Goal: Check status: Check status

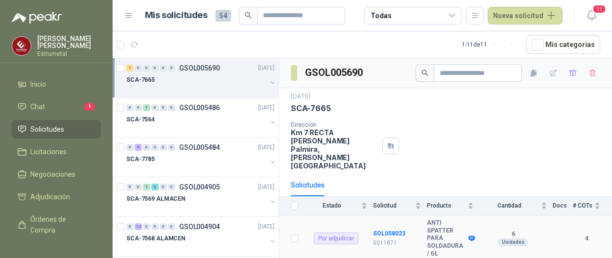
click at [330, 232] on div "Por adjudicar" at bounding box center [336, 238] width 45 height 12
click at [351, 232] on div "Por adjudicar" at bounding box center [336, 238] width 45 height 12
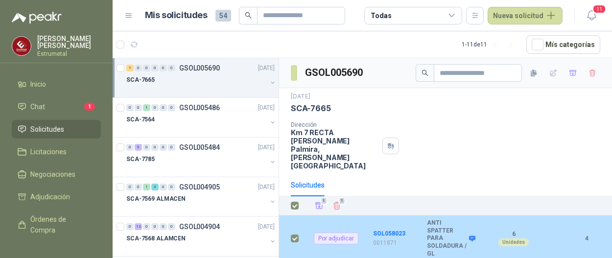
click at [340, 232] on div "Por adjudicar" at bounding box center [336, 238] width 45 height 12
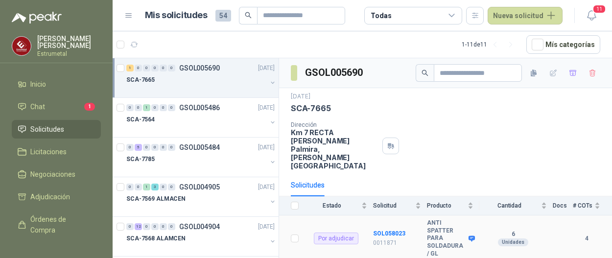
click at [328, 232] on div "Por adjudicar" at bounding box center [336, 238] width 45 height 12
click at [389, 230] on b "SOL058023" at bounding box center [389, 233] width 32 height 7
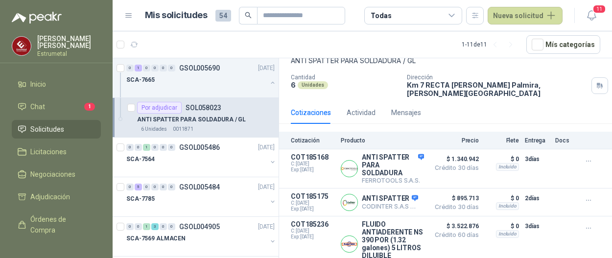
scroll to position [98, 0]
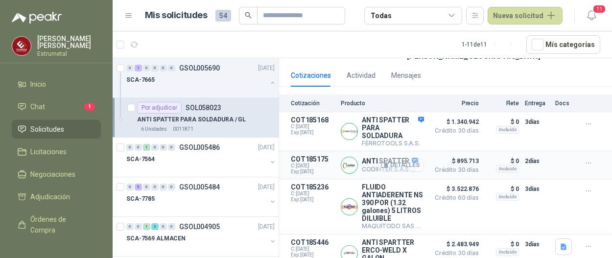
click at [410, 159] on button "Detalles" at bounding box center [401, 165] width 46 height 13
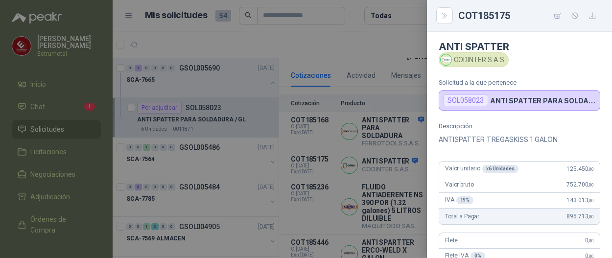
scroll to position [0, 0]
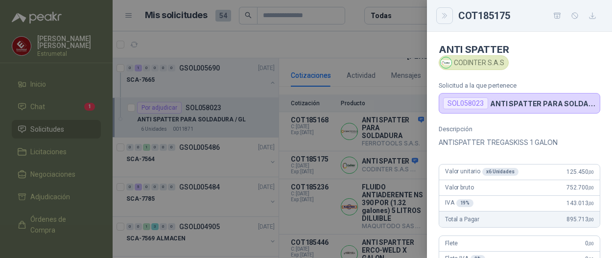
click at [443, 18] on icon "Close" at bounding box center [444, 16] width 8 height 8
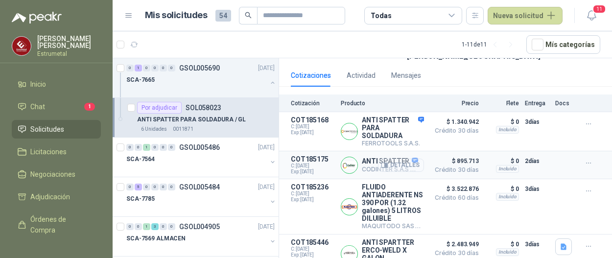
click at [378, 159] on button "Detalles" at bounding box center [401, 165] width 46 height 13
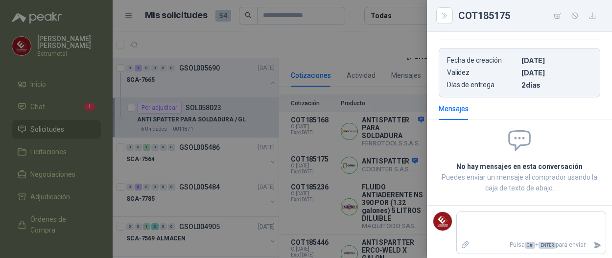
click at [382, 162] on div at bounding box center [306, 129] width 612 height 258
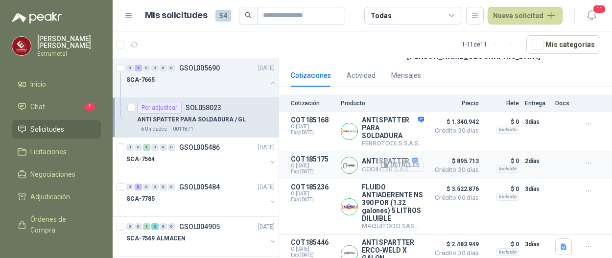
click at [392, 159] on button "Detalles" at bounding box center [401, 165] width 46 height 13
